Goal: Task Accomplishment & Management: Use online tool/utility

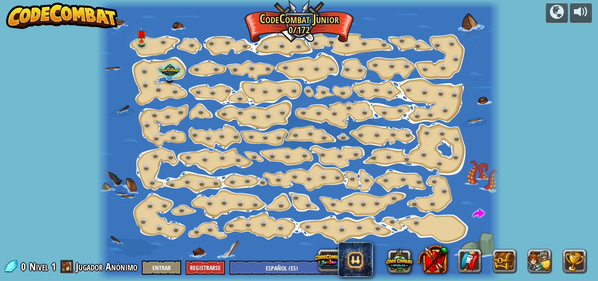
select select "es-ES"
click at [138, 34] on img at bounding box center [141, 30] width 9 height 21
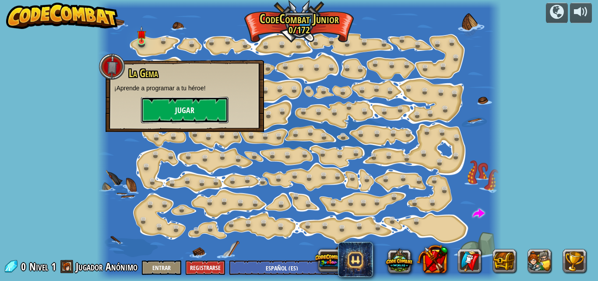
click at [158, 110] on button "Jugar" at bounding box center [185, 110] width 88 height 26
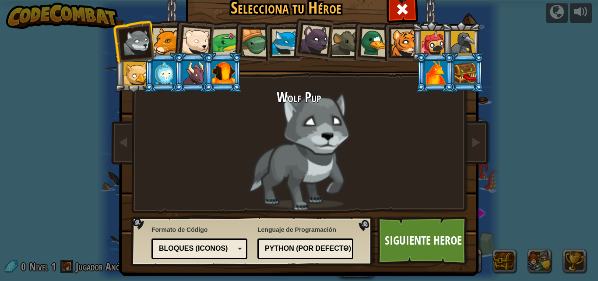
click at [393, 36] on div at bounding box center [404, 42] width 27 height 27
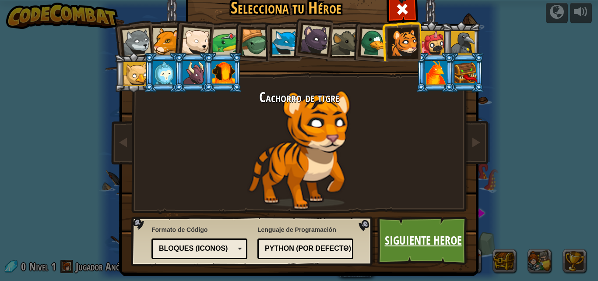
click at [427, 232] on link "Siguiente Heroe" at bounding box center [422, 240] width 91 height 48
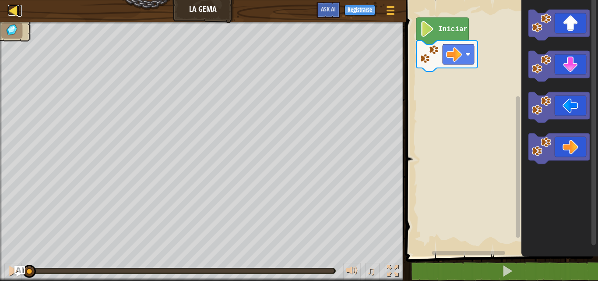
click at [9, 6] on div at bounding box center [13, 10] width 11 height 11
select select "es-ES"
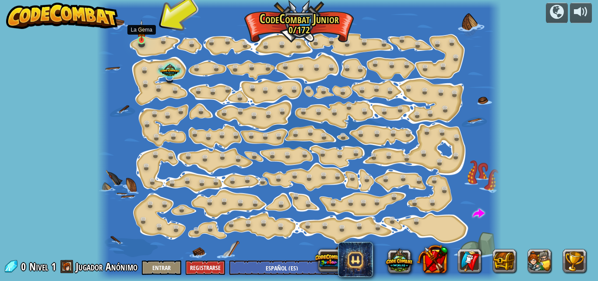
click at [140, 33] on img at bounding box center [141, 30] width 9 height 21
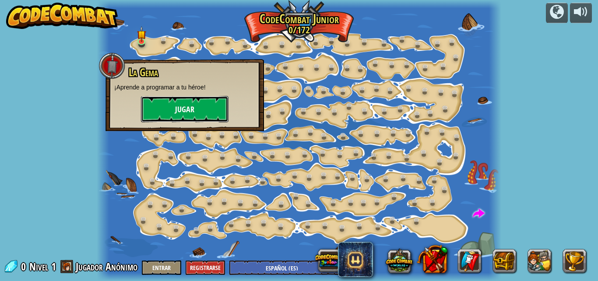
click at [182, 104] on button "Jugar" at bounding box center [185, 109] width 88 height 26
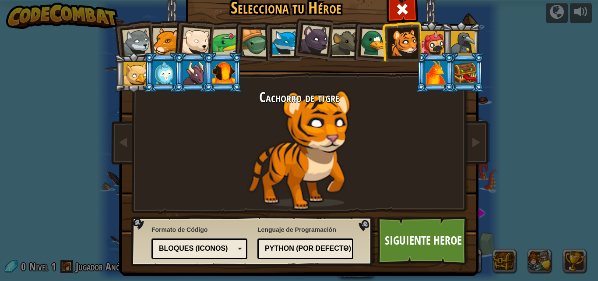
click at [221, 33] on div at bounding box center [225, 42] width 27 height 27
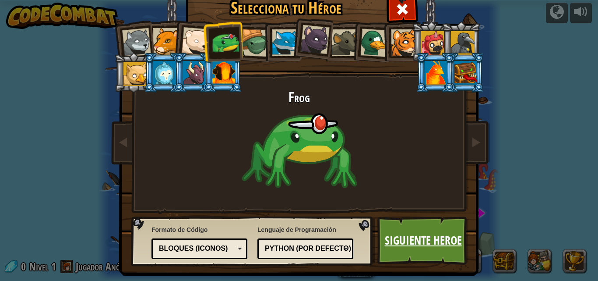
click at [380, 227] on link "Siguiente Heroe" at bounding box center [422, 240] width 91 height 48
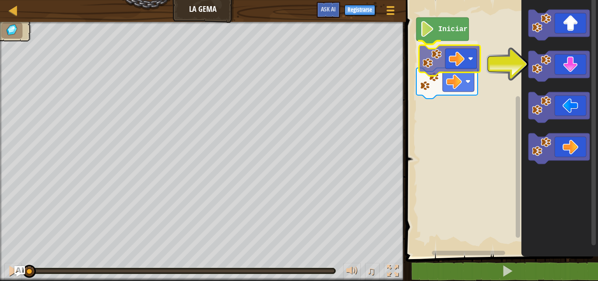
click at [442, 66] on div "Iniciar" at bounding box center [500, 126] width 195 height 260
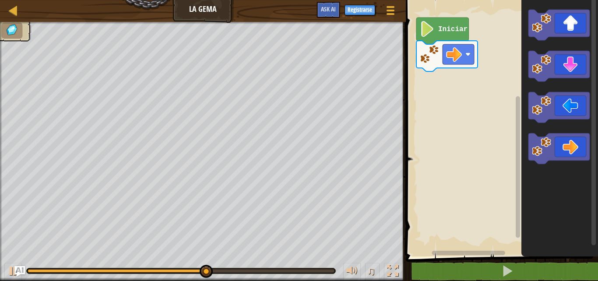
click at [436, 33] on icon "Espacio de trabajo de Blockly" at bounding box center [442, 31] width 53 height 27
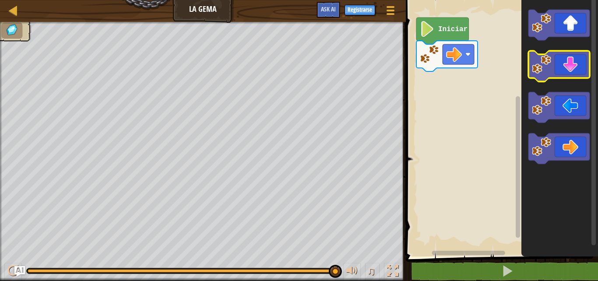
click at [573, 59] on icon "Espacio de trabajo de Blockly" at bounding box center [558, 66] width 61 height 31
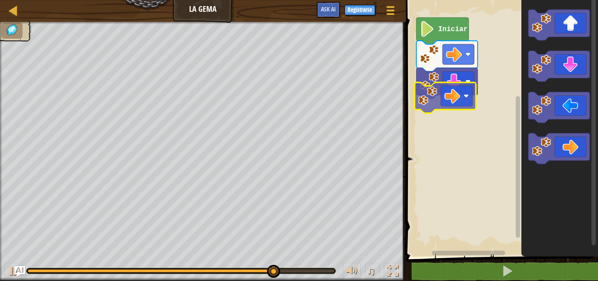
click at [448, 98] on div "Iniciar" at bounding box center [500, 126] width 195 height 260
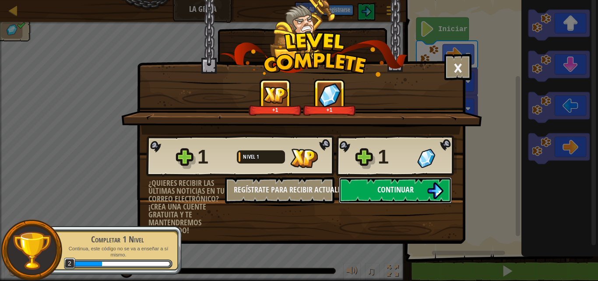
click at [366, 186] on button "Continuar" at bounding box center [395, 190] width 113 height 26
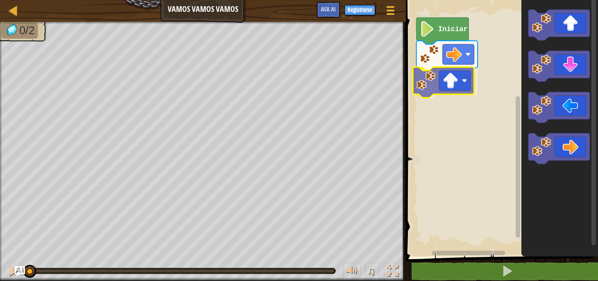
click at [448, 85] on div "Iniciar" at bounding box center [500, 126] width 195 height 260
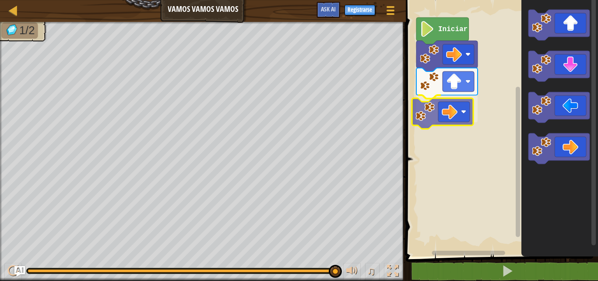
click at [436, 117] on div "Iniciar" at bounding box center [500, 126] width 195 height 260
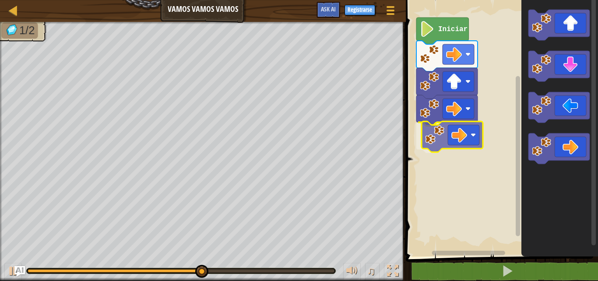
click at [442, 136] on div "Iniciar" at bounding box center [500, 126] width 195 height 260
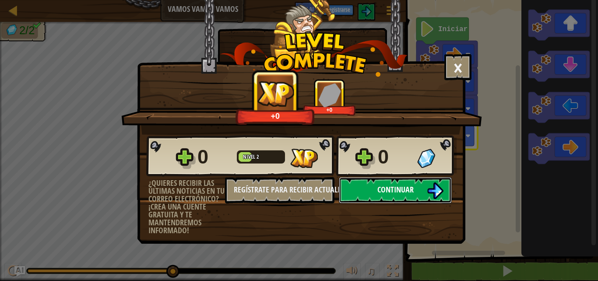
click at [419, 186] on button "Continuar" at bounding box center [395, 190] width 113 height 26
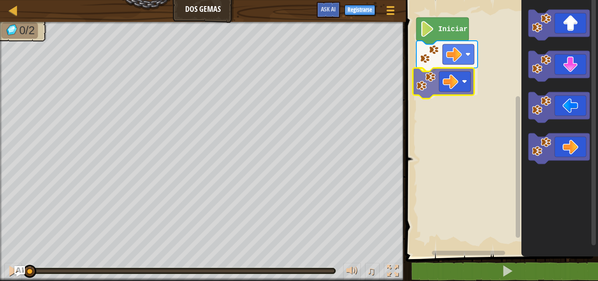
click at [436, 87] on div "Iniciar" at bounding box center [500, 126] width 195 height 260
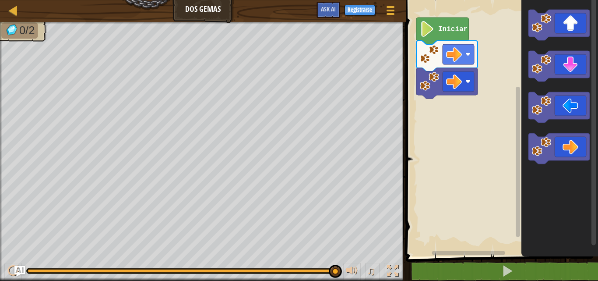
click at [441, 181] on div "Iniciar" at bounding box center [500, 126] width 195 height 260
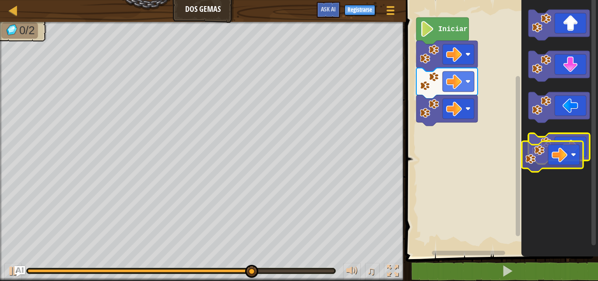
click at [561, 154] on icon "Espacio de trabajo de Blockly" at bounding box center [558, 148] width 61 height 31
